Goal: Transaction & Acquisition: Purchase product/service

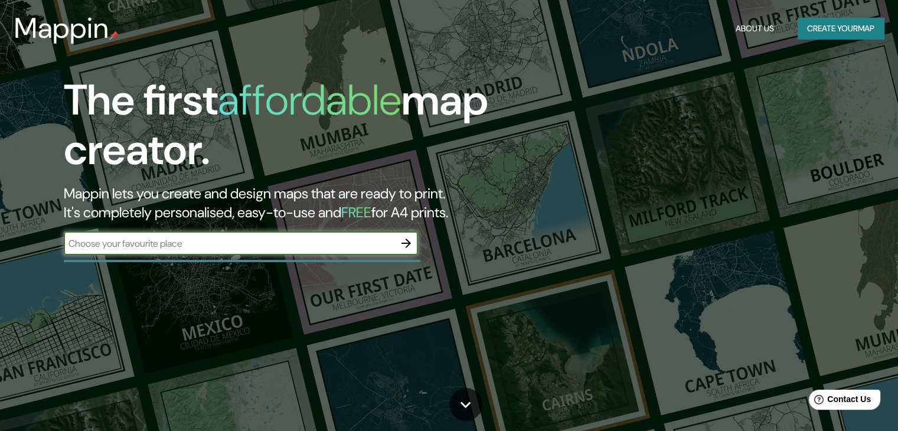
click at [262, 246] on input "text" at bounding box center [229, 244] width 331 height 14
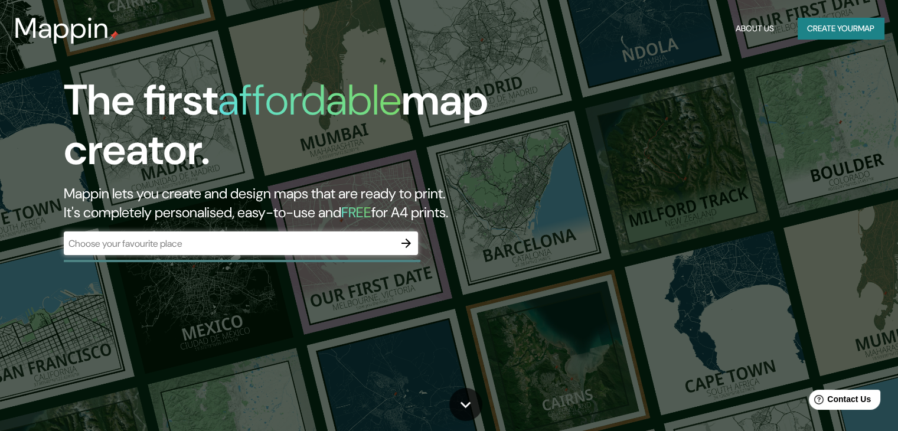
click at [279, 250] on div "​" at bounding box center [241, 243] width 354 height 24
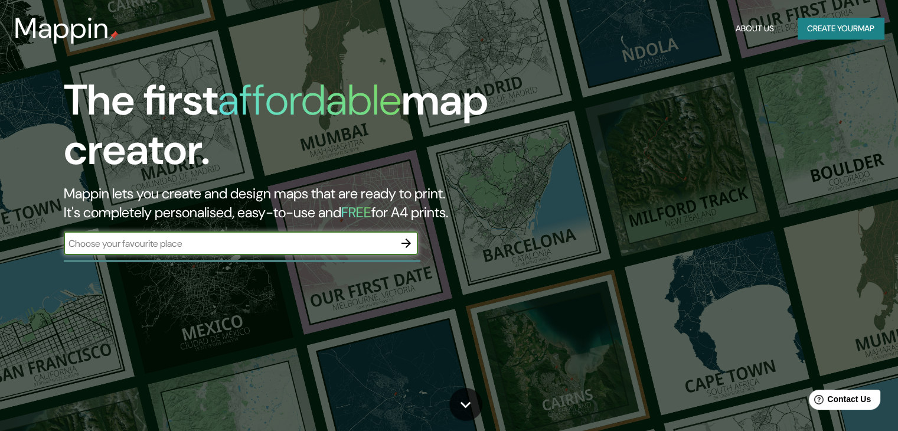
paste input "Eucalipto, Jesus del Monte, 52763 Jesús del Monte, Méx."
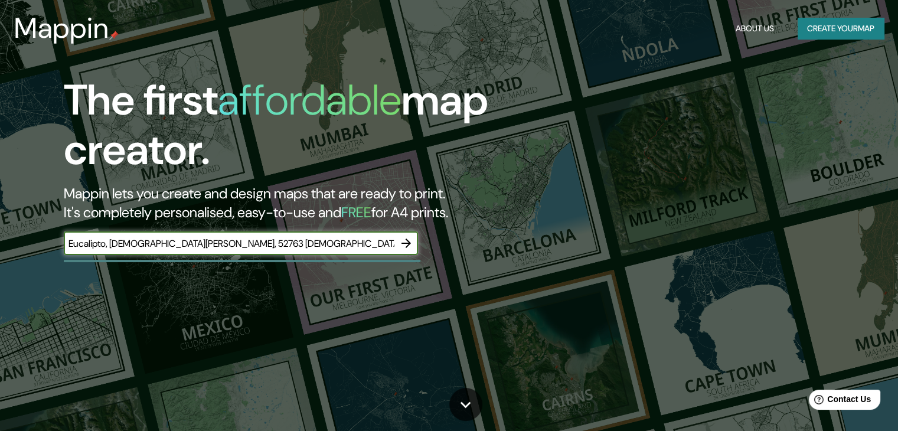
type input "Eucalipto, Jesus del Monte, 52763 Jesús del Monte, Méx."
click at [412, 241] on icon "button" at bounding box center [406, 243] width 14 height 14
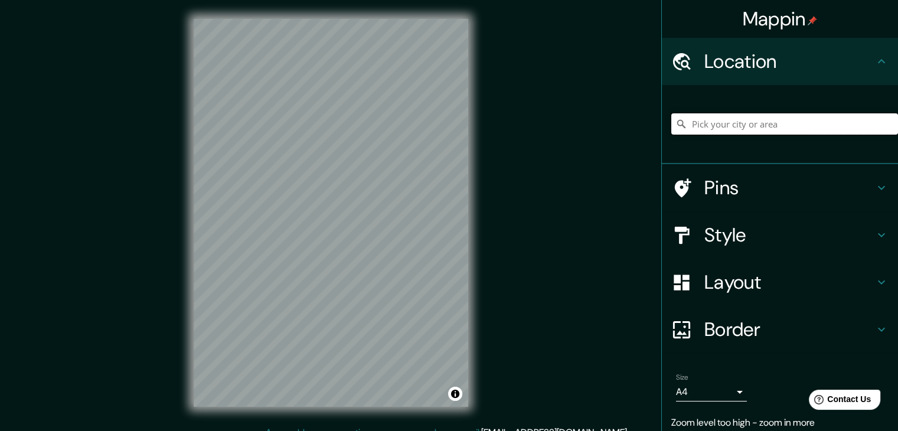
click at [698, 123] on input "Pick your city or area" at bounding box center [784, 123] width 227 height 21
paste input "Eucalipto, Jesus del Monte, 52763 Jesús del Monte, Méx."
type input "Avenida Jesús Del Monte, 52763 Jesús del Monte, Estado de México, México"
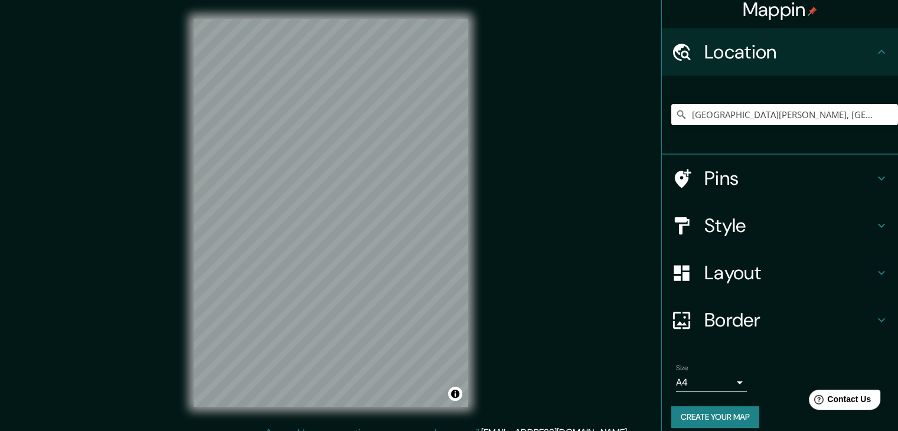
scroll to position [20, 0]
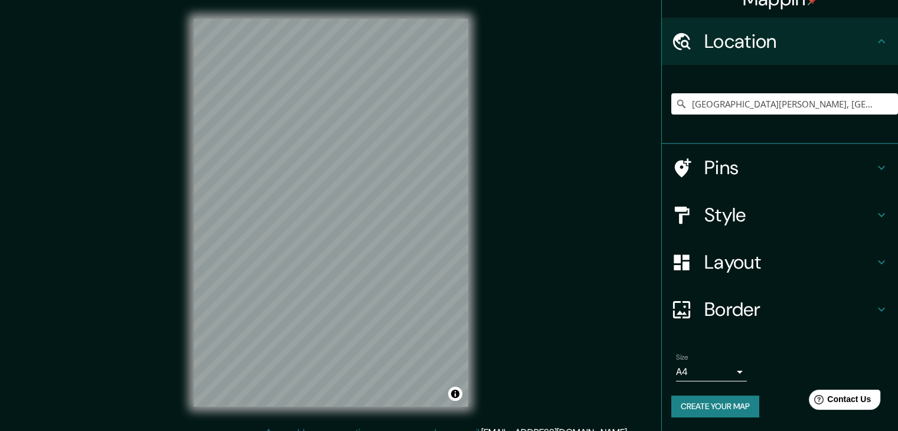
click at [722, 400] on button "Create your map" at bounding box center [715, 407] width 88 height 22
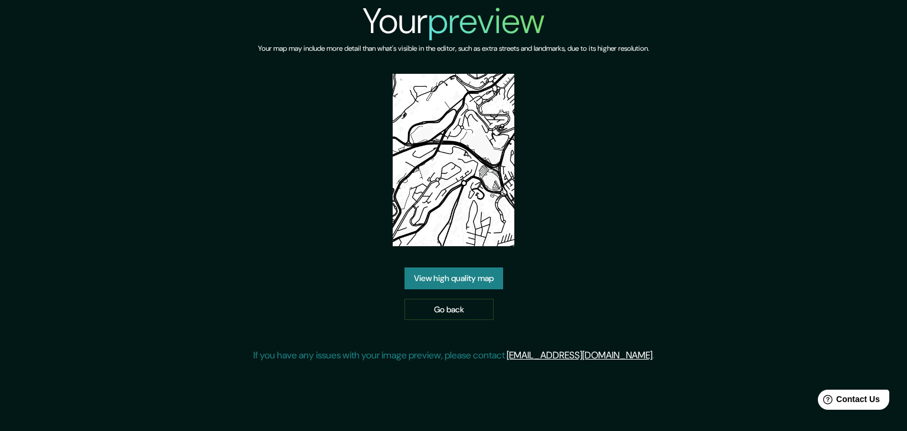
click at [477, 285] on link "View high quality map" at bounding box center [453, 278] width 99 height 22
